Goal: Information Seeking & Learning: Learn about a topic

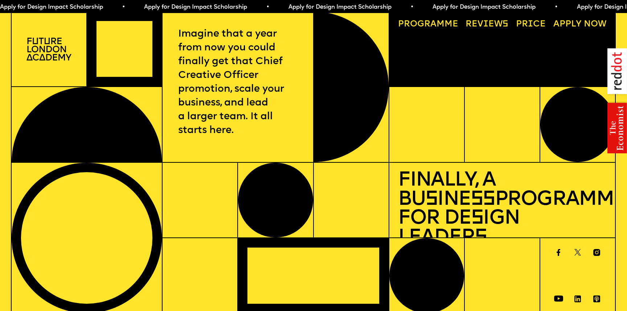
click at [448, 22] on link "Progr a mme" at bounding box center [428, 24] width 69 height 17
click at [443, 22] on link "Progr a mme" at bounding box center [428, 24] width 69 height 17
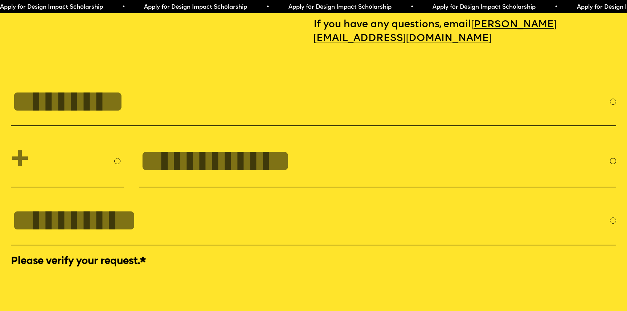
scroll to position [2870, 0]
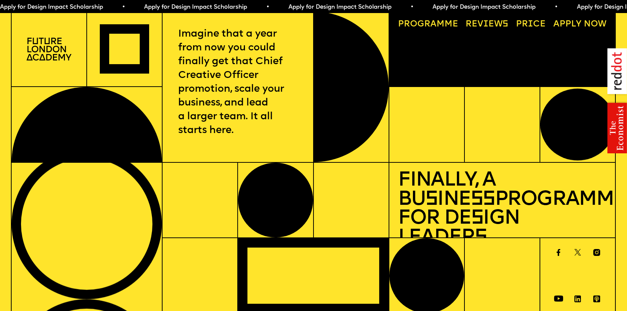
click at [413, 57] on div "Progr a mme Reviews Price A pply now" at bounding box center [502, 49] width 226 height 75
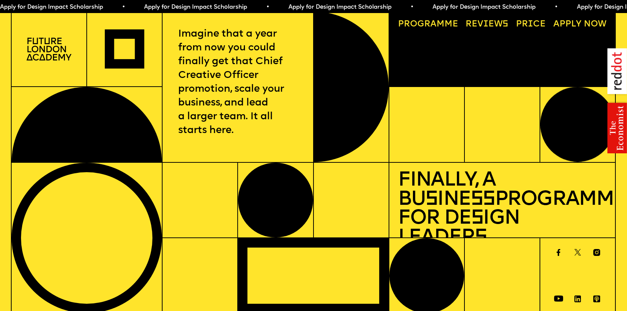
click at [57, 7] on span "Apply for Design Impact Scholarship • Apply for Design Impact Scholarship • App…" at bounding box center [360, 7] width 721 height 6
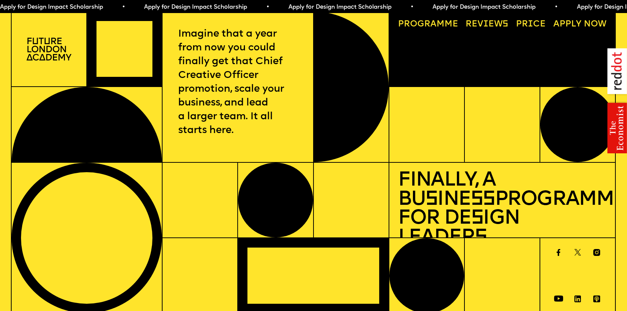
click at [318, 8] on span "Apply for Design Impact Scholarship • Apply for Design Impact Scholarship • App…" at bounding box center [358, 7] width 721 height 6
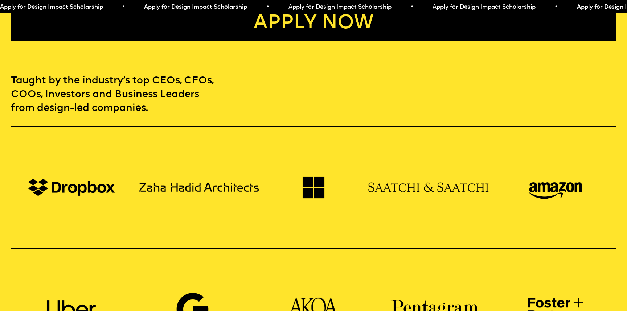
scroll to position [598, 0]
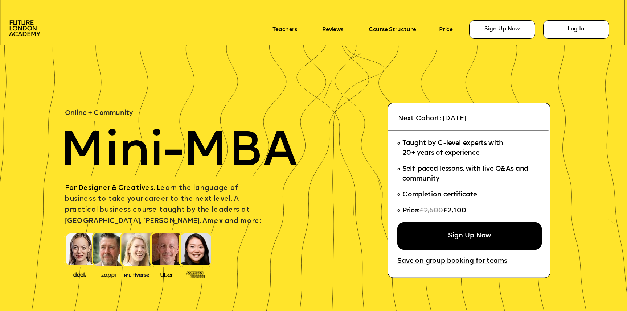
click at [205, 190] on span "For Designer & Creatives. L earn the language of business to take your career t…" at bounding box center [163, 205] width 196 height 40
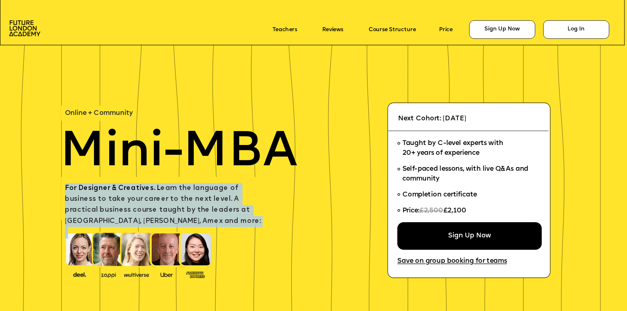
click at [205, 190] on span "For Designer & Creatives. L earn the language of business to take your career t…" at bounding box center [163, 205] width 196 height 40
copy span "For Designer & Creatives. L earn the language of business to take your career t…"
click at [205, 190] on span "For Designer & Creatives. L earn the language of business to take your career t…" at bounding box center [163, 205] width 196 height 40
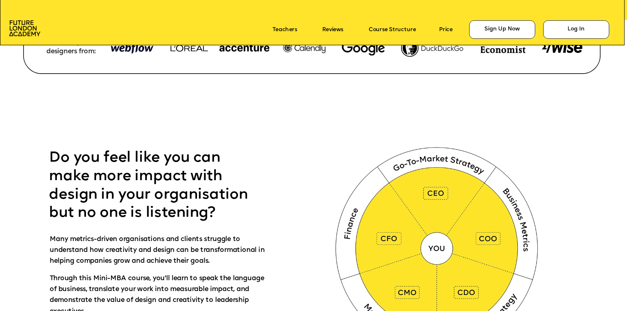
scroll to position [374, 0]
